Goal: Find specific page/section: Find specific page/section

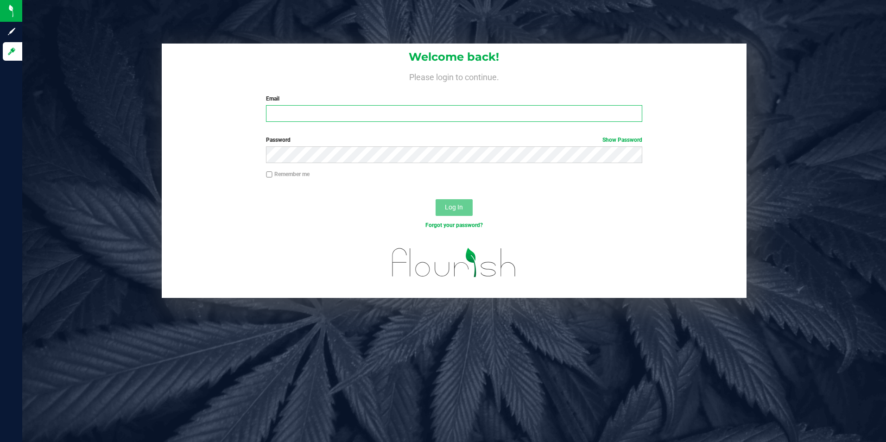
type input "sam@hi-line.co"
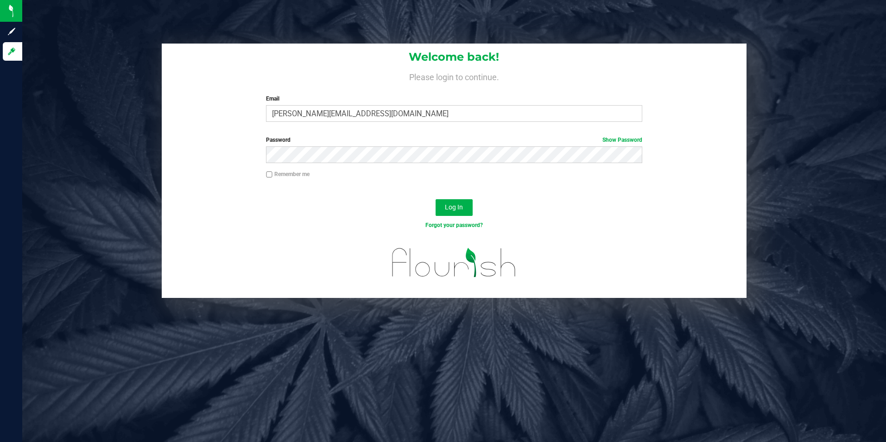
click at [443, 221] on form "Welcome back! Please login to continue. Email sam@hi-line.co Required Please fo…" at bounding box center [455, 171] width 572 height 254
drag, startPoint x: 443, startPoint y: 221, endPoint x: 442, endPoint y: 205, distance: 15.3
click at [442, 205] on button "Log In" at bounding box center [454, 207] width 37 height 17
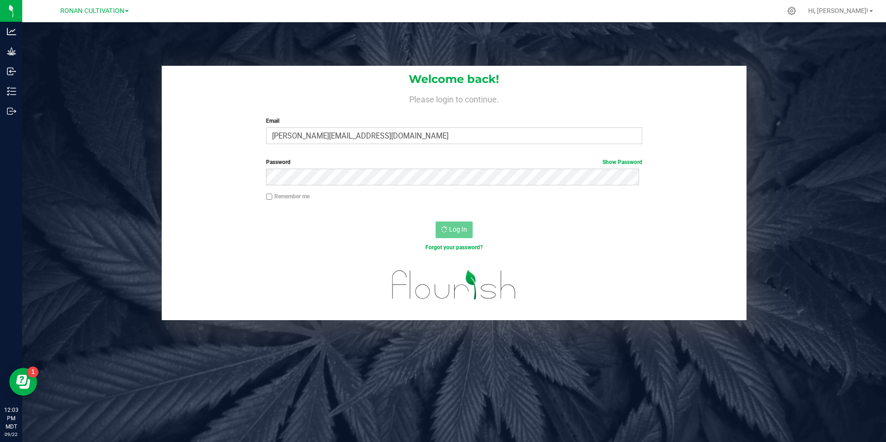
drag, startPoint x: 218, startPoint y: 220, endPoint x: 187, endPoint y: 324, distance: 109.3
drag, startPoint x: 187, startPoint y: 324, endPoint x: 114, endPoint y: 334, distance: 74.3
click at [114, 334] on div "Welcome back! Please login to continue. Email sam@hi-line.co Required Please fo…" at bounding box center [454, 243] width 864 height 442
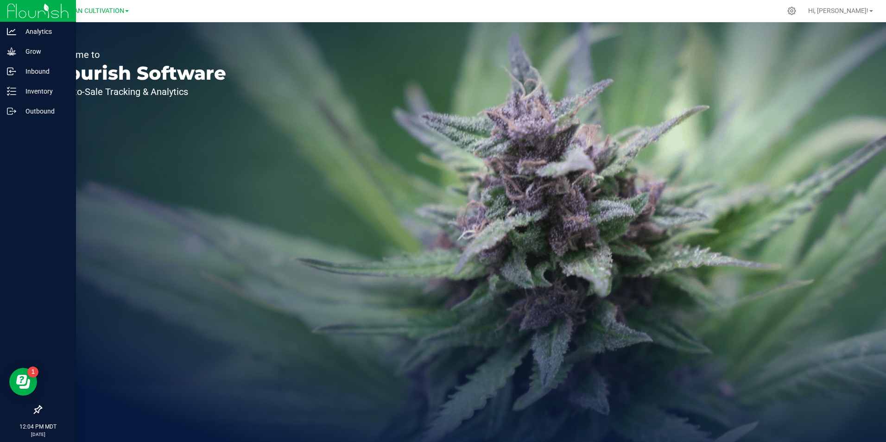
click at [9, 13] on img at bounding box center [38, 11] width 62 height 22
click at [15, 37] on div "Analytics" at bounding box center [39, 31] width 73 height 19
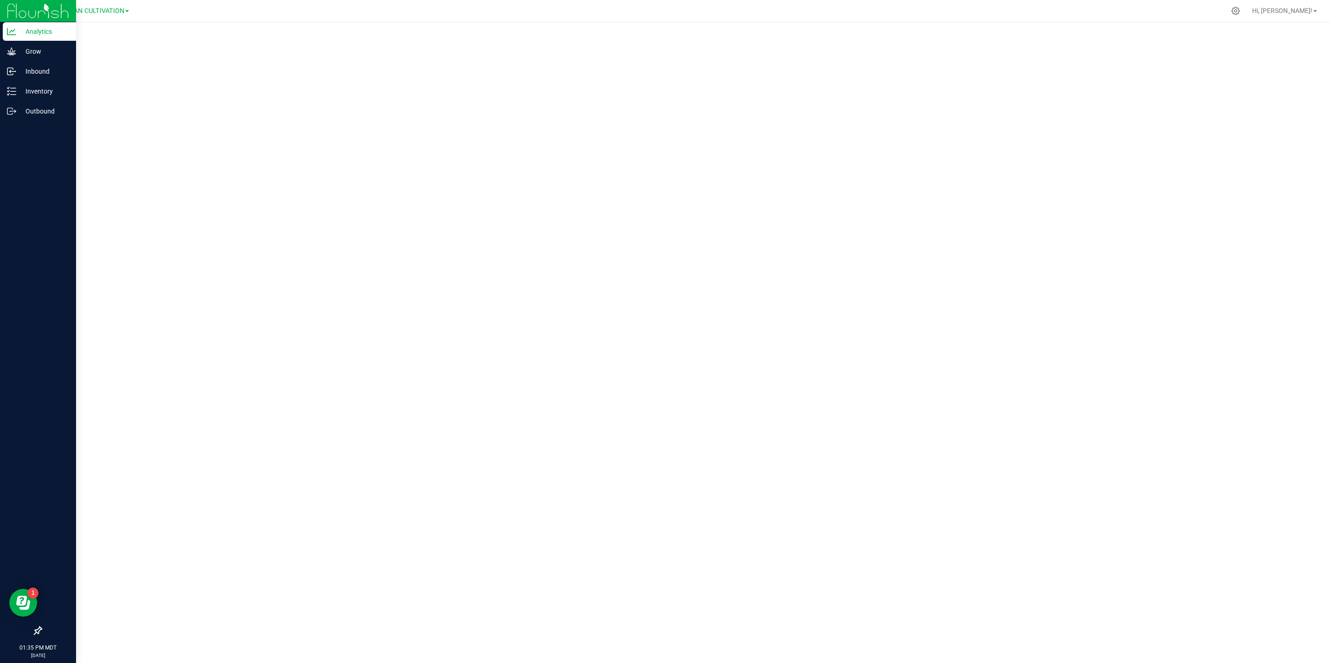
click at [21, 35] on p "Analytics" at bounding box center [44, 31] width 56 height 11
